Goal: Task Accomplishment & Management: Use online tool/utility

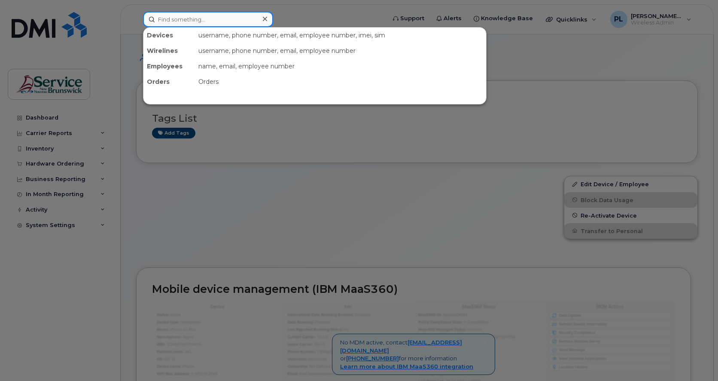
click at [180, 15] on input at bounding box center [208, 19] width 130 height 15
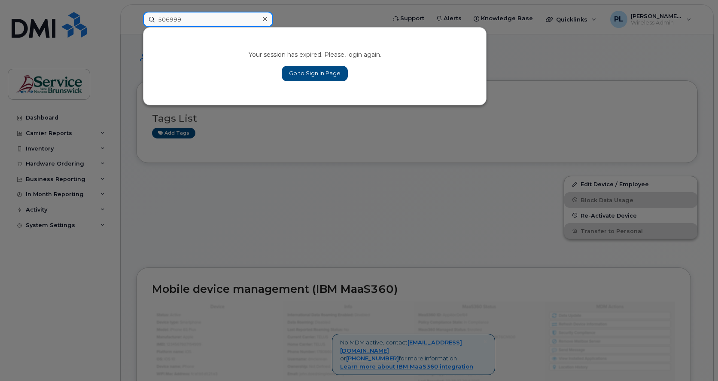
type input "506999"
click at [304, 73] on link "Go to Sign In Page" at bounding box center [315, 73] width 66 height 15
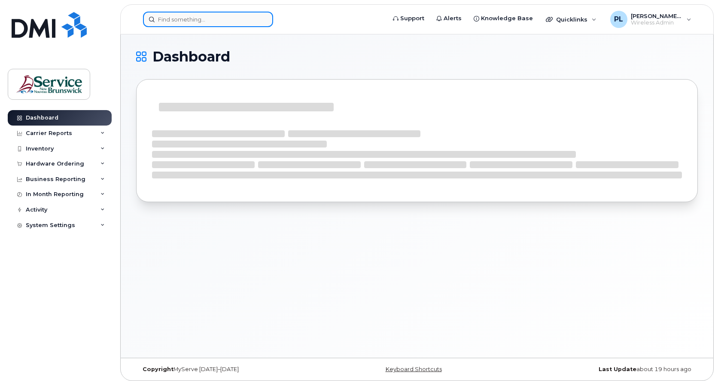
click at [209, 14] on input at bounding box center [208, 19] width 130 height 15
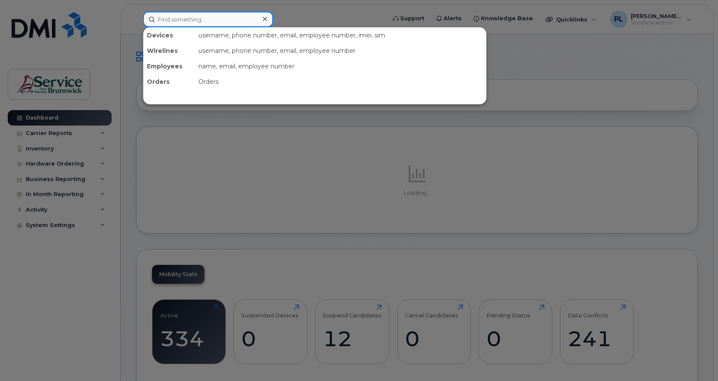
type input "k"
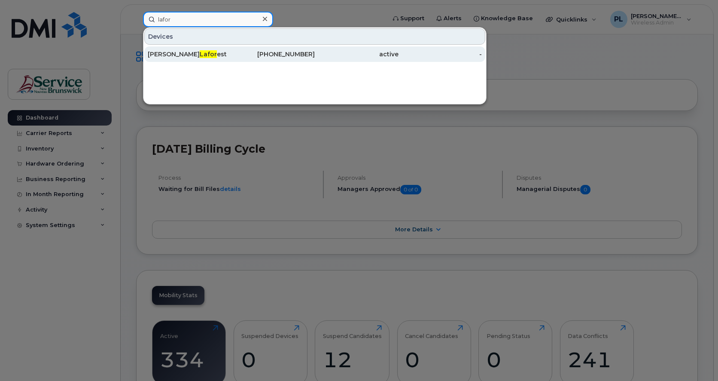
type input "lafor"
click at [285, 56] on div "[PHONE_NUMBER]" at bounding box center [274, 54] width 84 height 9
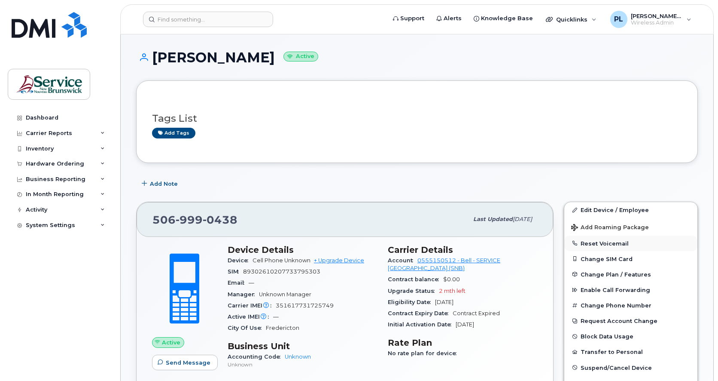
click at [616, 249] on button "Reset Voicemail" at bounding box center [630, 242] width 133 height 15
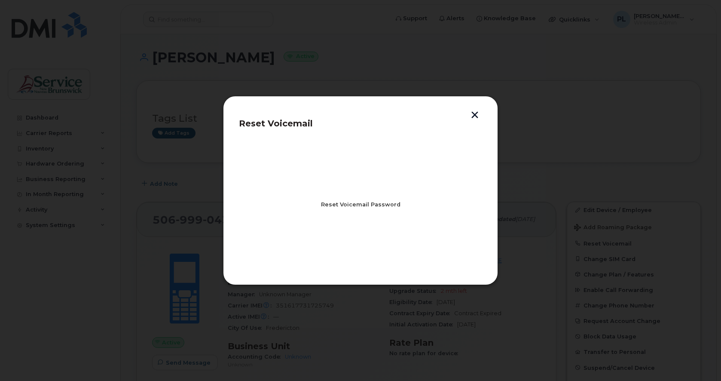
click at [381, 205] on span "Reset Voicemail Password" at bounding box center [360, 204] width 79 height 8
click at [367, 244] on span "Close" at bounding box center [360, 242] width 17 height 8
